Goal: Navigation & Orientation: Find specific page/section

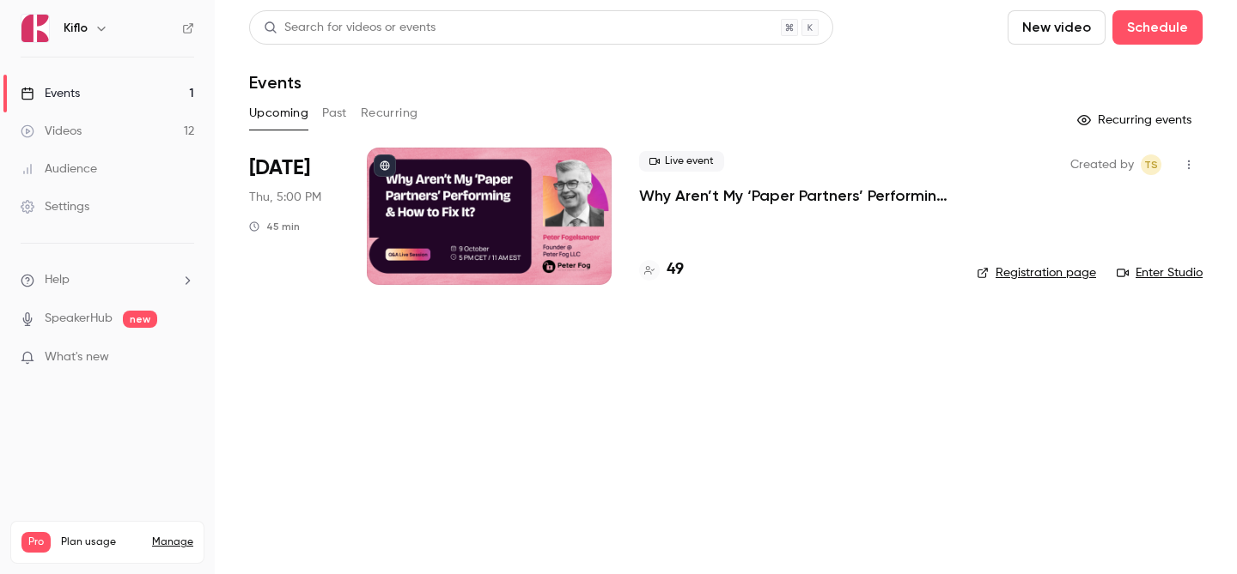
click at [181, 73] on ul "Events 1 Videos 12 Audience Settings" at bounding box center [107, 150] width 215 height 185
click at [167, 90] on link "Events 1" at bounding box center [107, 94] width 215 height 38
click at [677, 276] on h4 "50" at bounding box center [675, 269] width 18 height 23
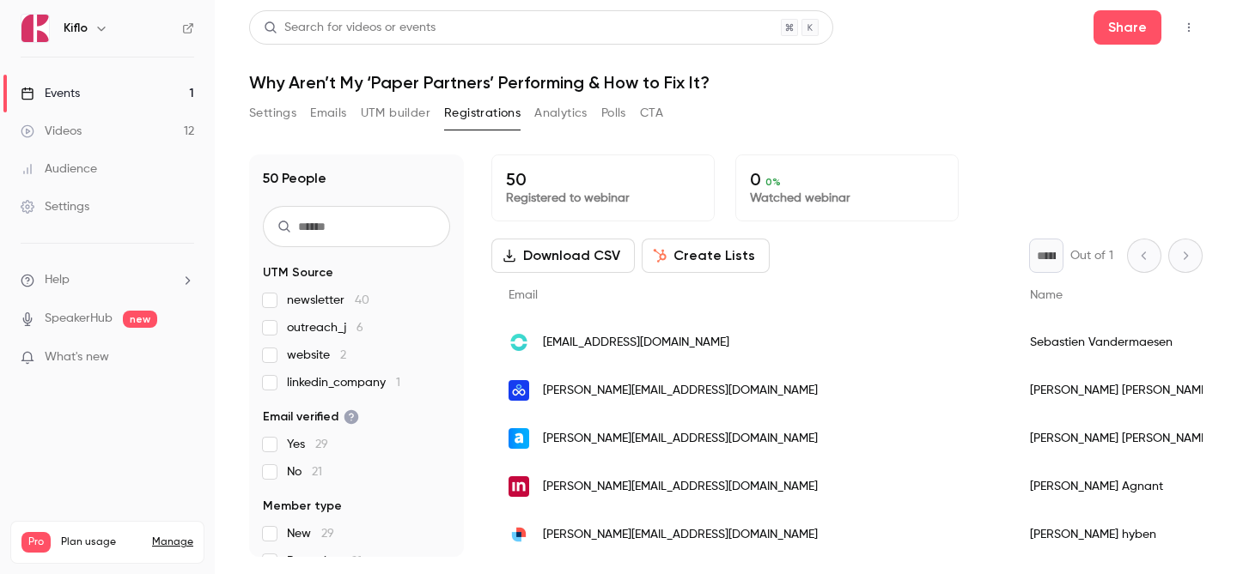
click at [150, 79] on link "Events 1" at bounding box center [107, 94] width 215 height 38
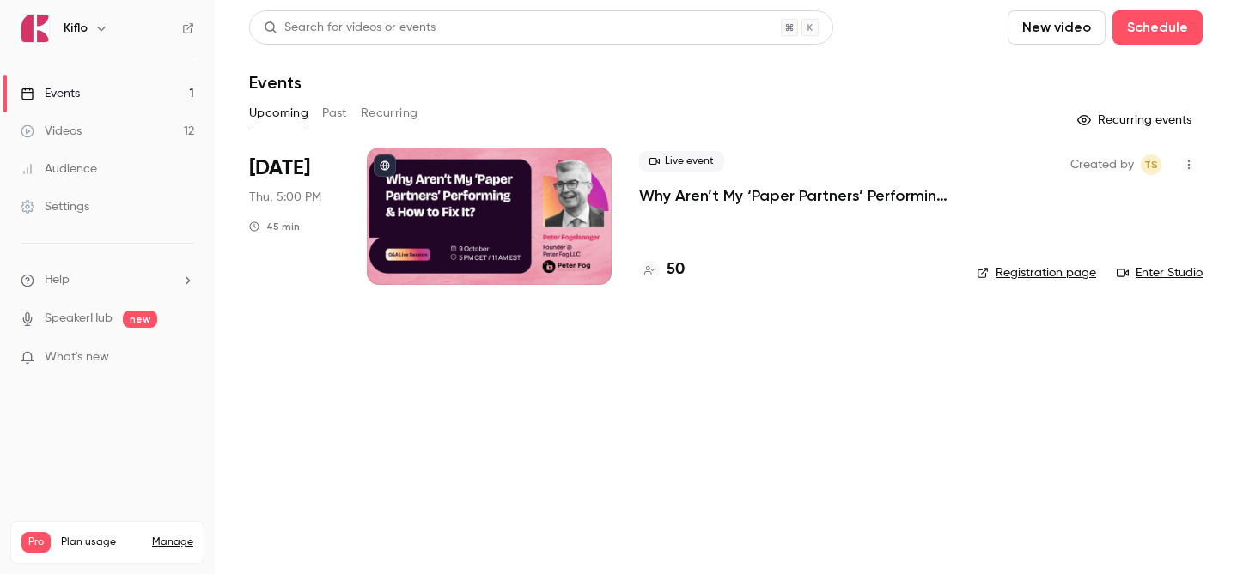
click at [108, 94] on link "Events 1" at bounding box center [107, 94] width 215 height 38
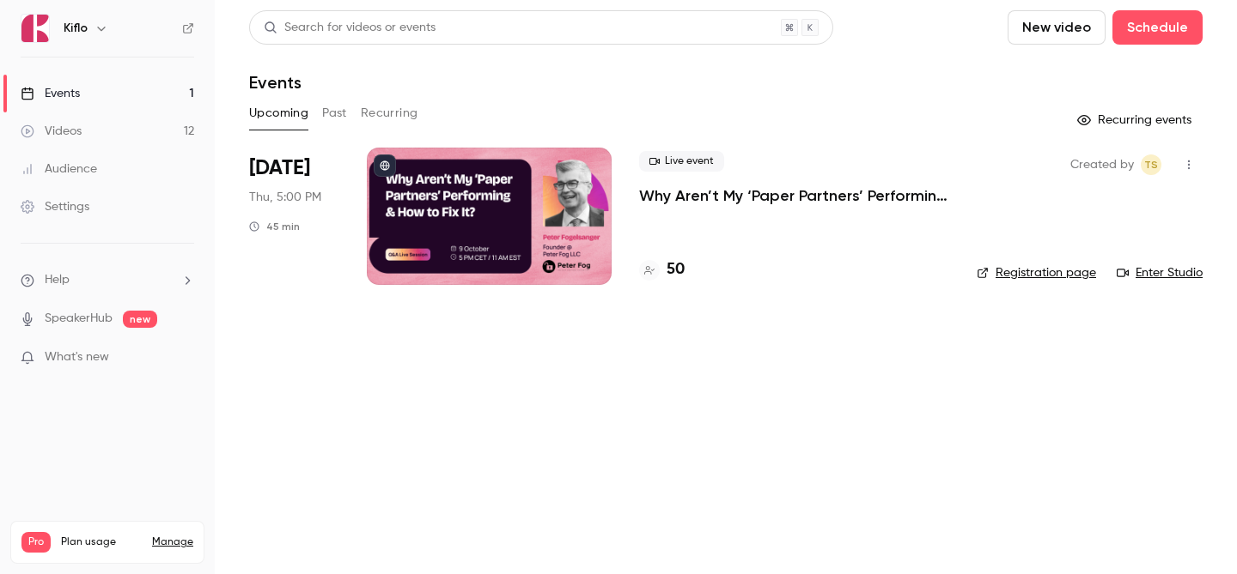
click at [108, 94] on link "Events 1" at bounding box center [107, 94] width 215 height 38
click at [675, 263] on h4 "50" at bounding box center [675, 269] width 18 height 23
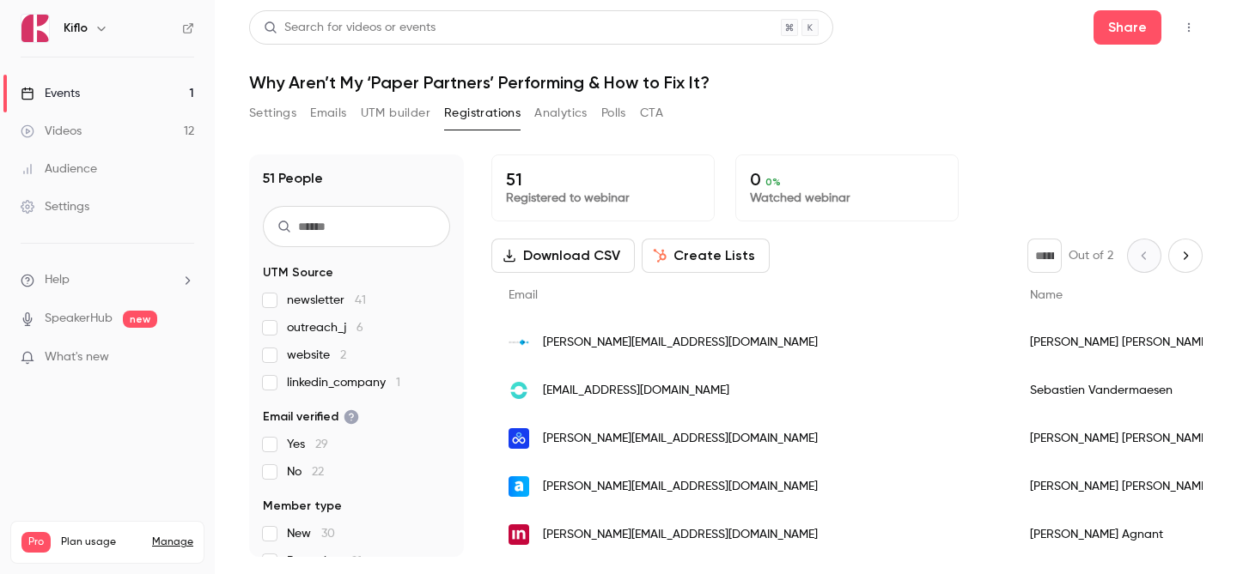
click at [136, 89] on link "Events 1" at bounding box center [107, 94] width 215 height 38
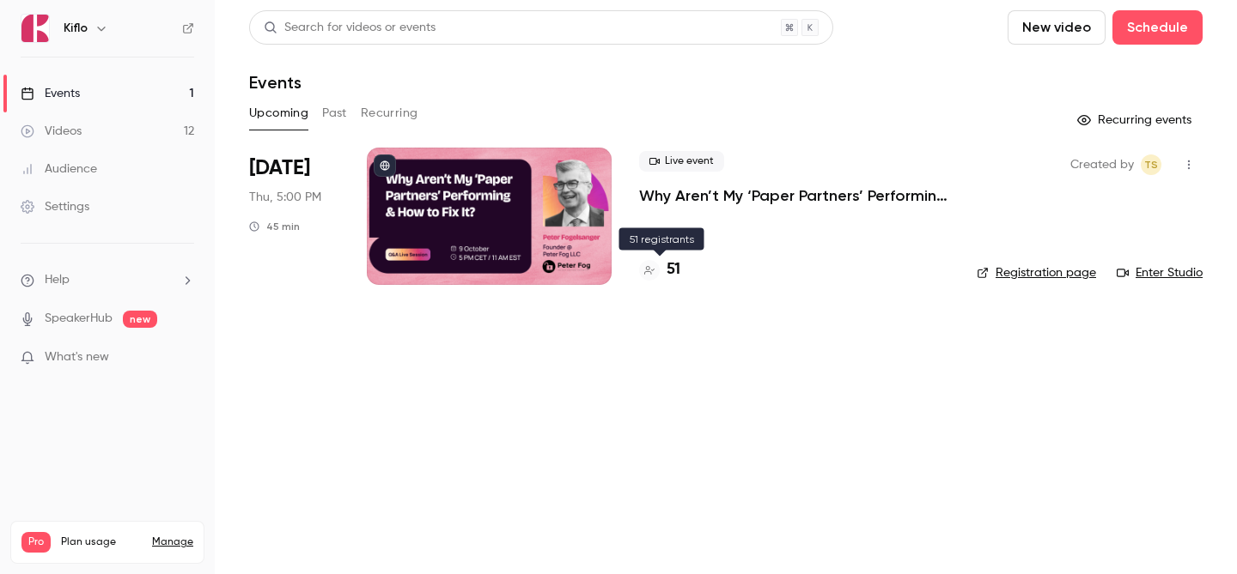
click at [668, 268] on h4 "51" at bounding box center [673, 269] width 14 height 23
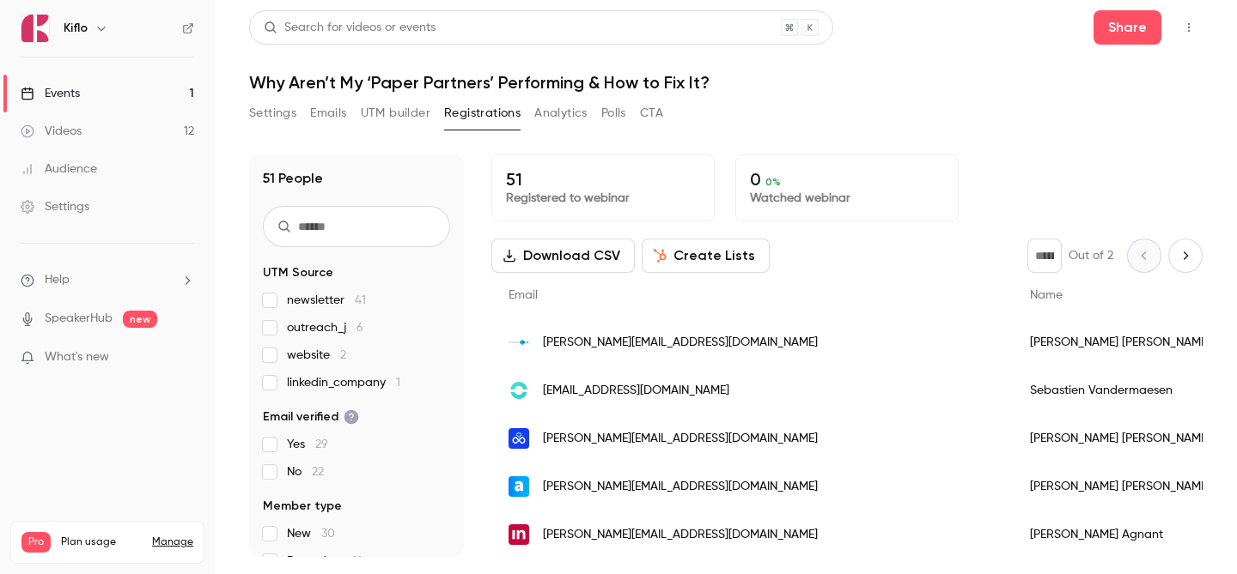
click at [142, 88] on link "Events 1" at bounding box center [107, 94] width 215 height 38
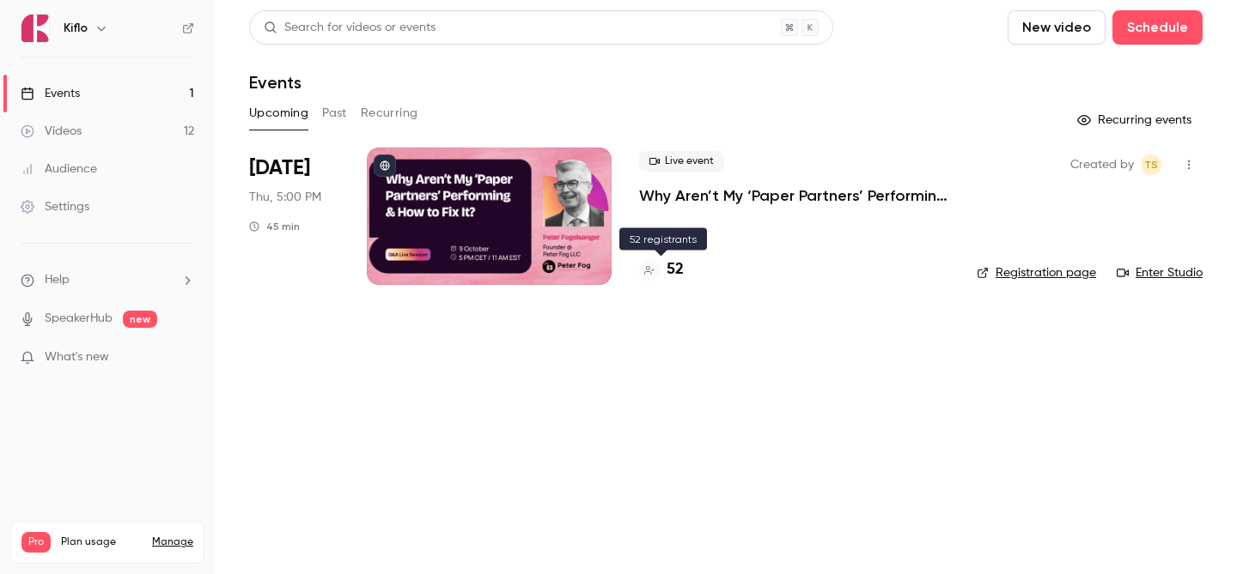
click at [666, 273] on h4 "52" at bounding box center [674, 269] width 17 height 23
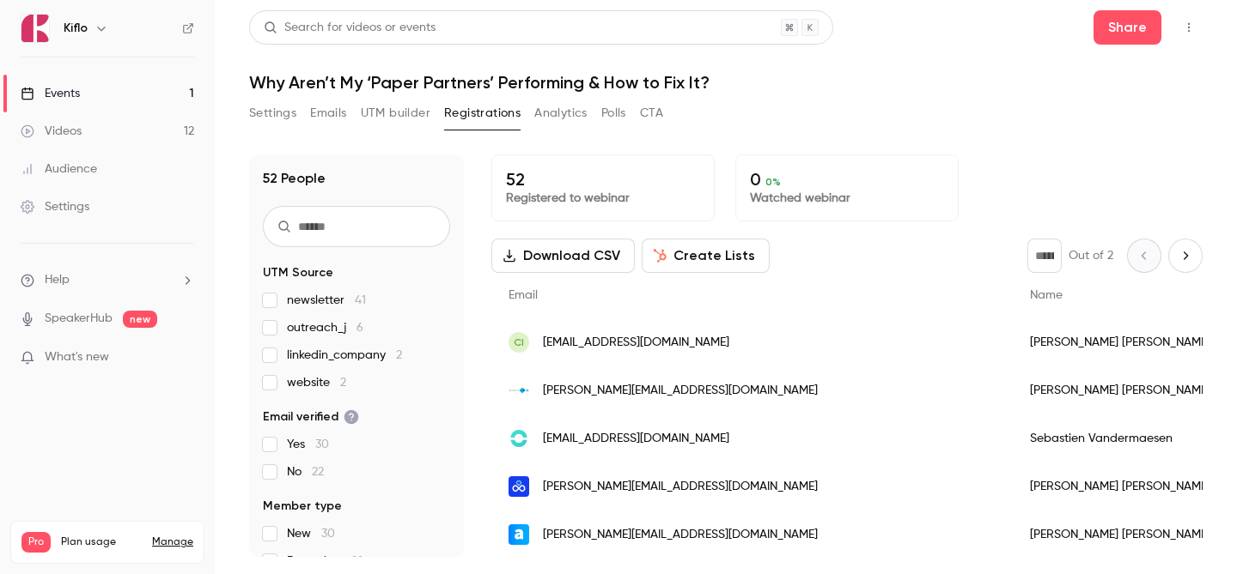
click at [184, 84] on link "Events 1" at bounding box center [107, 94] width 215 height 38
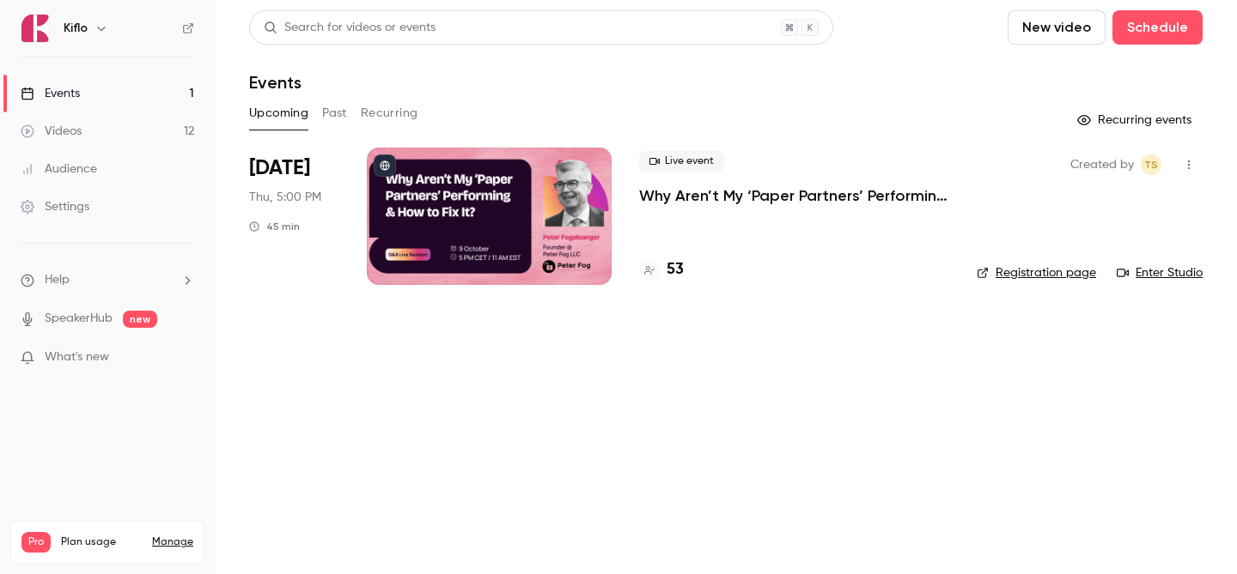
click at [694, 270] on div "53" at bounding box center [794, 269] width 310 height 23
click at [682, 270] on h4 "53" at bounding box center [674, 269] width 17 height 23
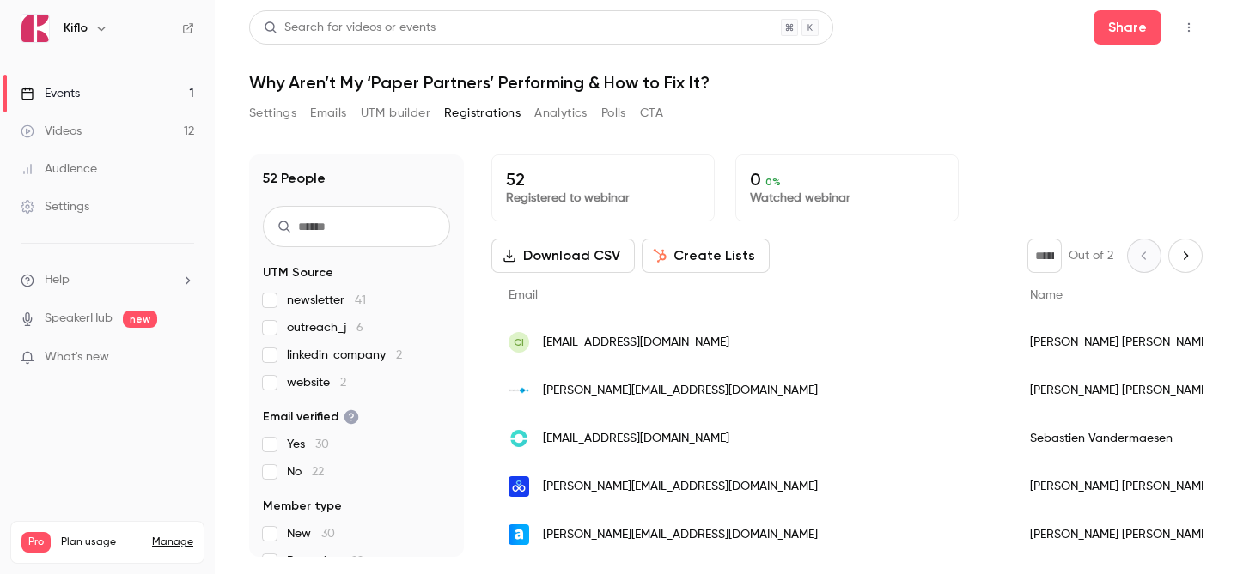
click at [133, 82] on link "Events 1" at bounding box center [107, 94] width 215 height 38
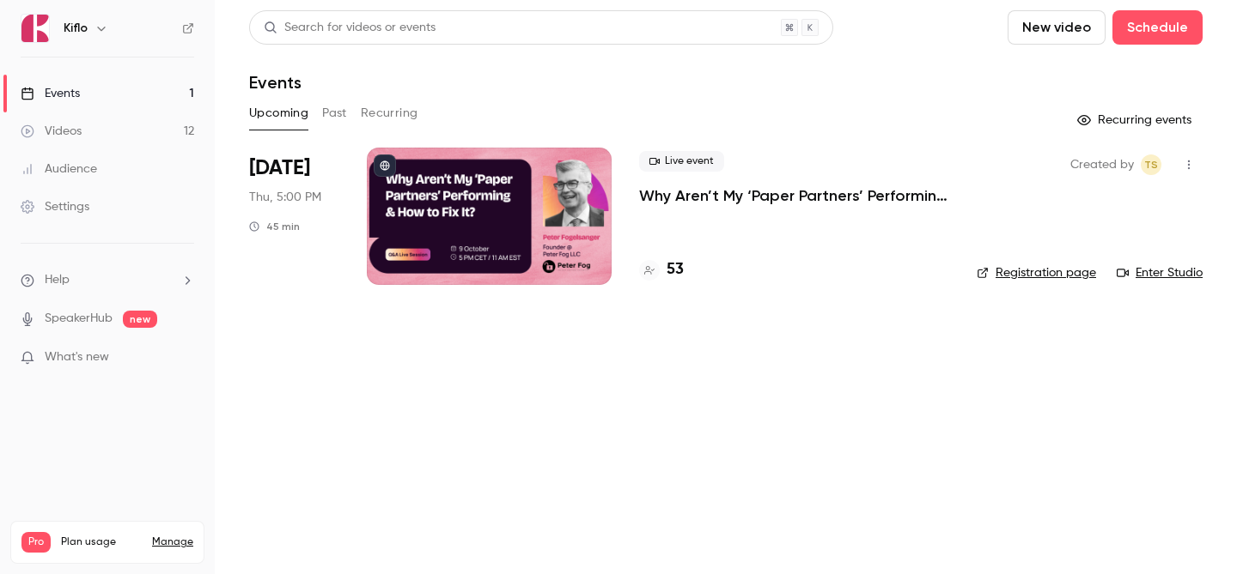
click at [108, 74] on ul "Events 1 Videos 12 Audience Settings" at bounding box center [107, 150] width 215 height 185
click at [104, 82] on link "Events 1" at bounding box center [107, 94] width 215 height 38
click at [671, 264] on h4 "57" at bounding box center [674, 269] width 16 height 23
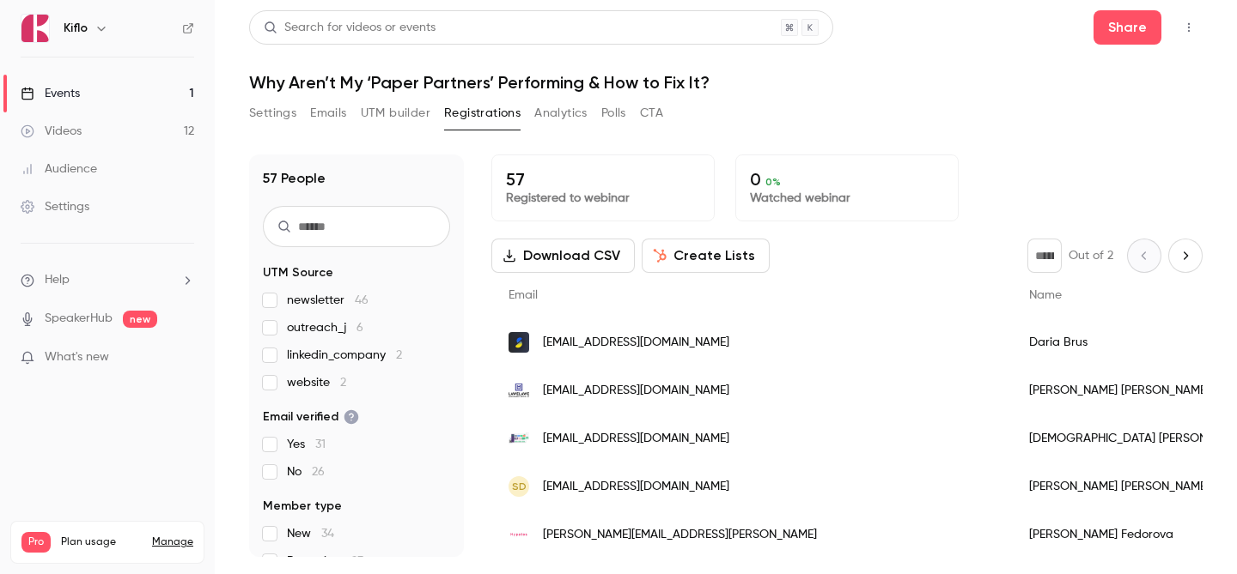
click at [126, 101] on link "Events 1" at bounding box center [107, 94] width 215 height 38
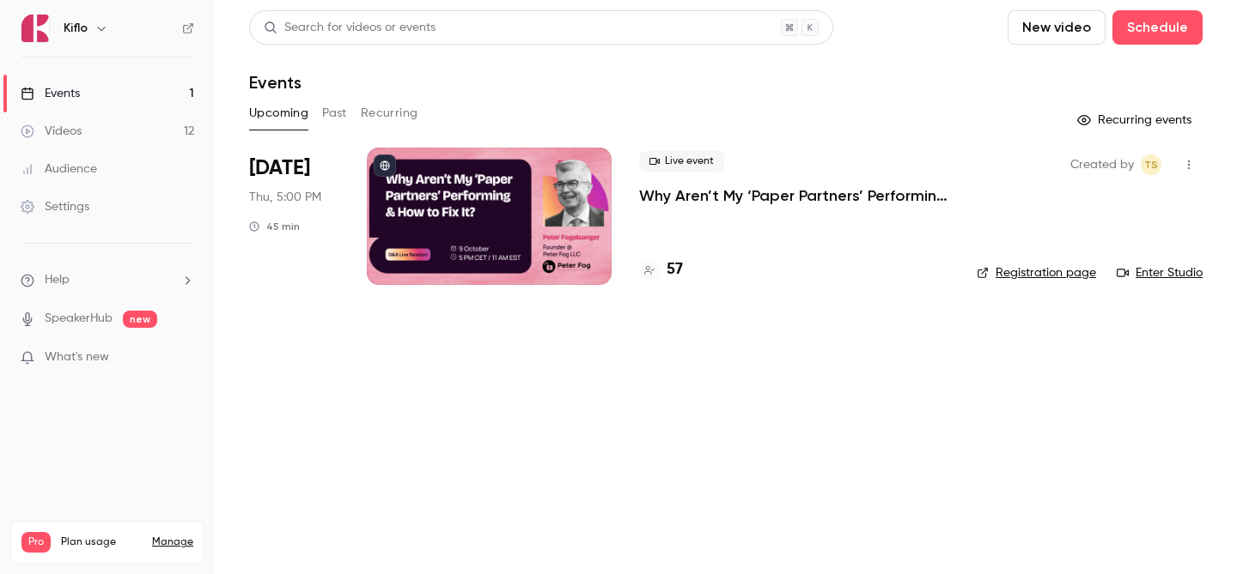
click at [126, 102] on link "Events 1" at bounding box center [107, 94] width 215 height 38
click at [134, 82] on link "Events 1" at bounding box center [107, 94] width 215 height 38
click at [684, 274] on div "57" at bounding box center [794, 269] width 310 height 23
click at [663, 264] on div "57" at bounding box center [661, 269] width 44 height 23
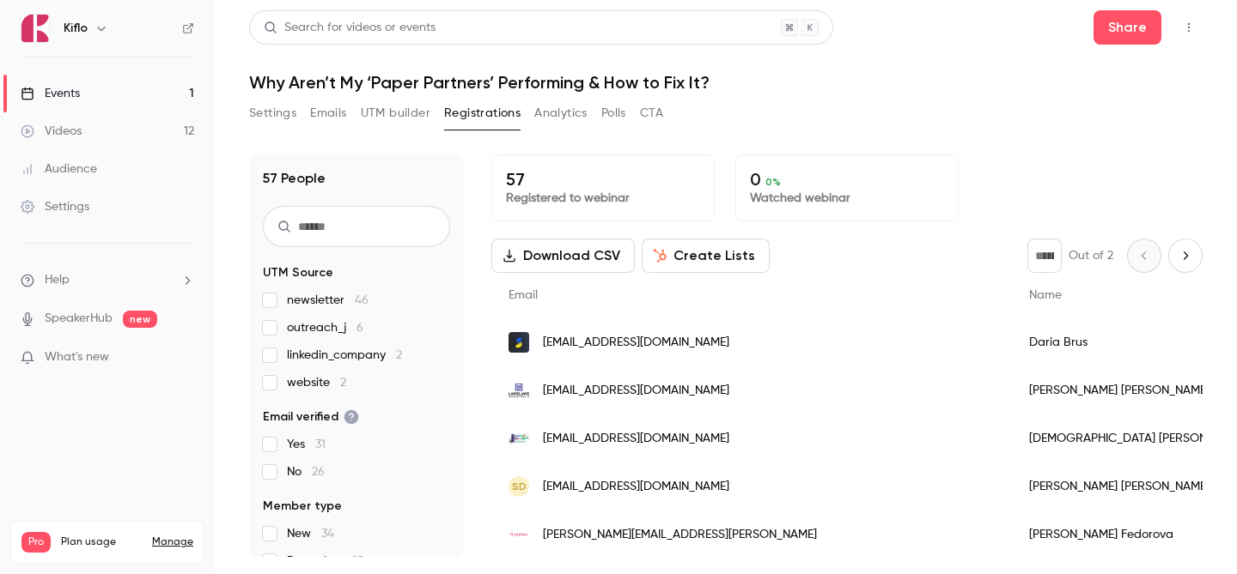
scroll to position [115, 0]
